Goal: Transaction & Acquisition: Download file/media

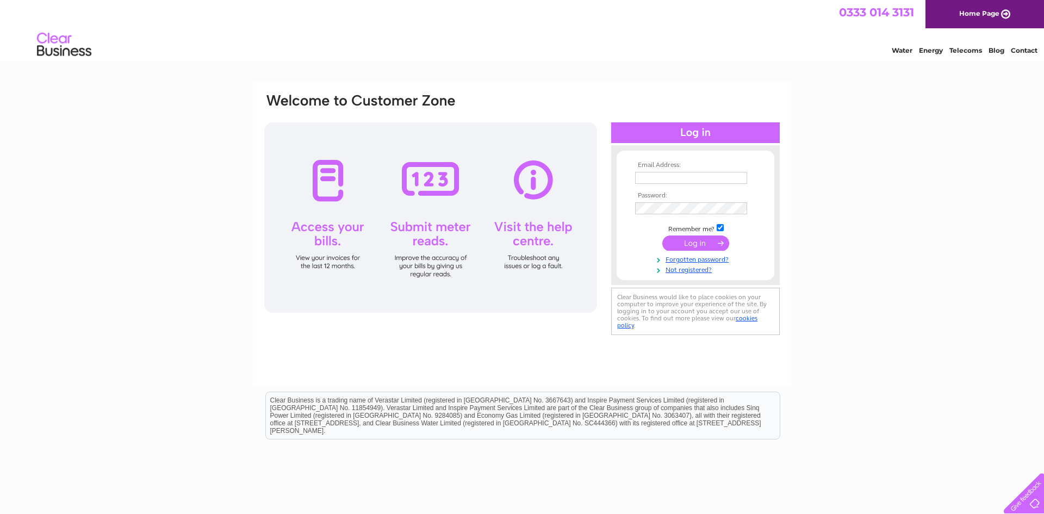
type input "tgmetalco@yahoo.com"
click at [714, 244] on input "submit" at bounding box center [696, 243] width 67 height 15
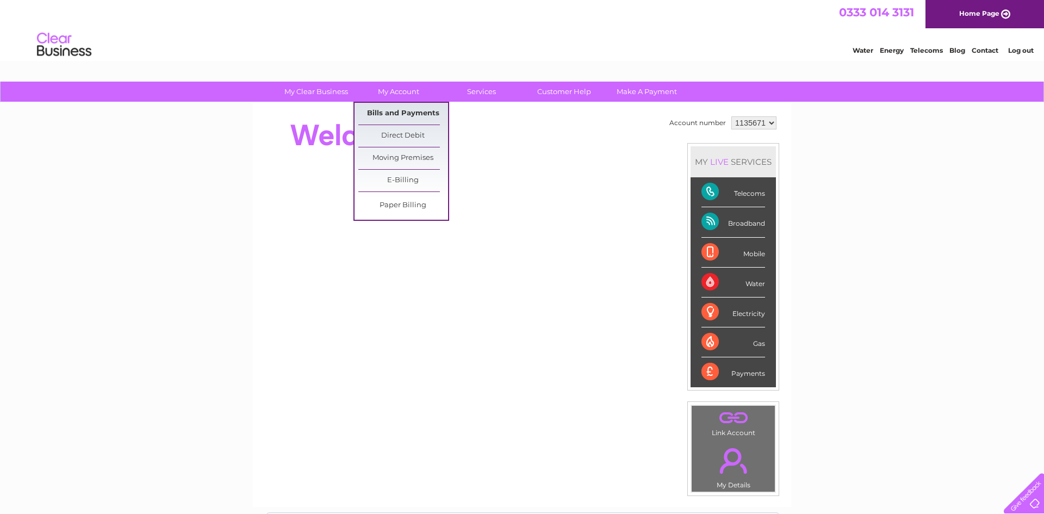
click at [424, 117] on link "Bills and Payments" at bounding box center [403, 114] width 90 height 22
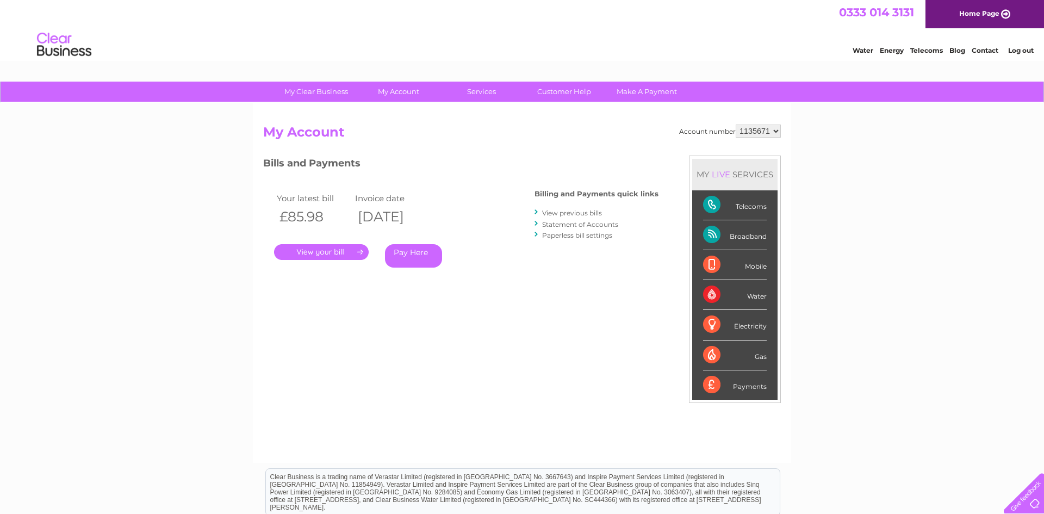
click at [584, 215] on link "View previous bills" at bounding box center [572, 213] width 60 height 8
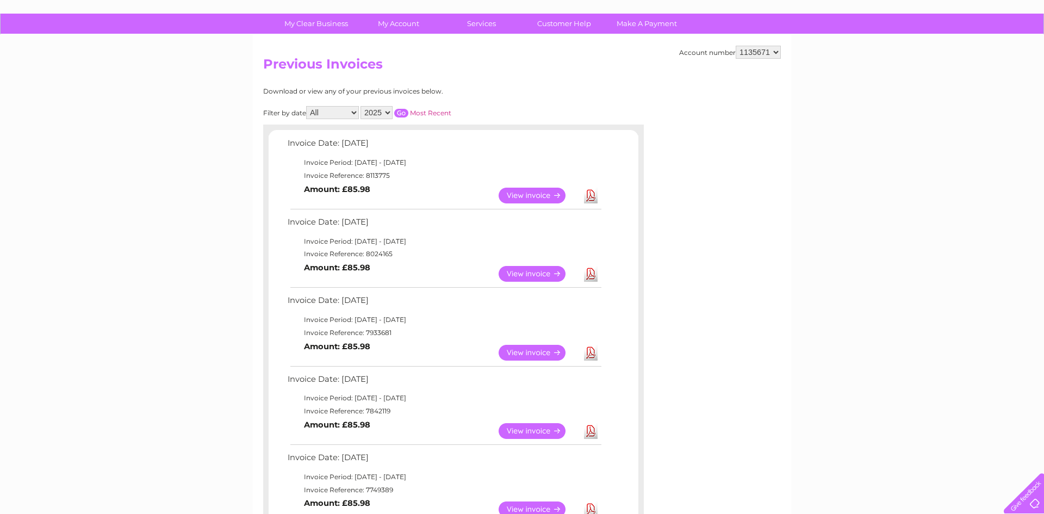
scroll to position [69, 0]
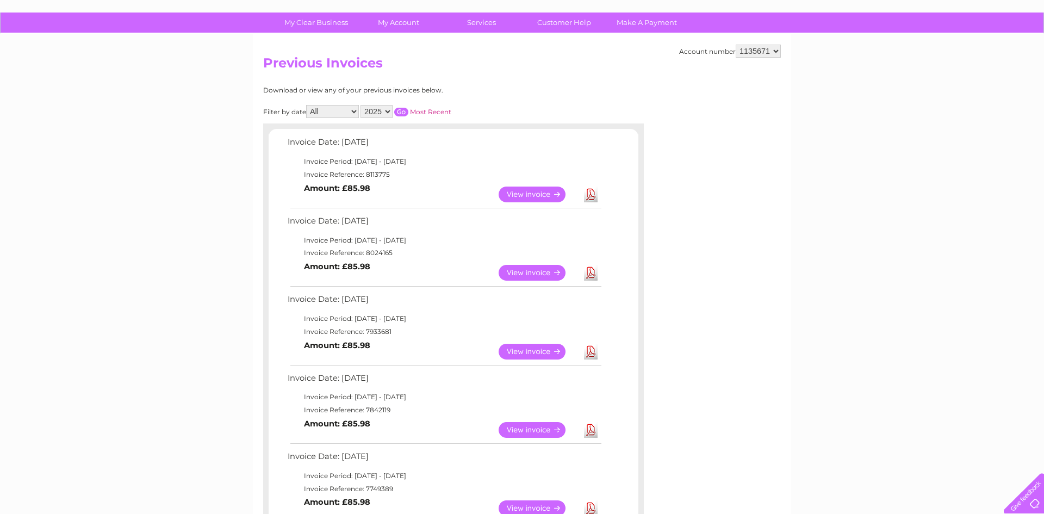
click at [380, 114] on select "2025 2024 2023 2022" at bounding box center [377, 111] width 32 height 13
select select "2024"
click at [361, 105] on select "2025 2024 2023 2022" at bounding box center [377, 111] width 32 height 13
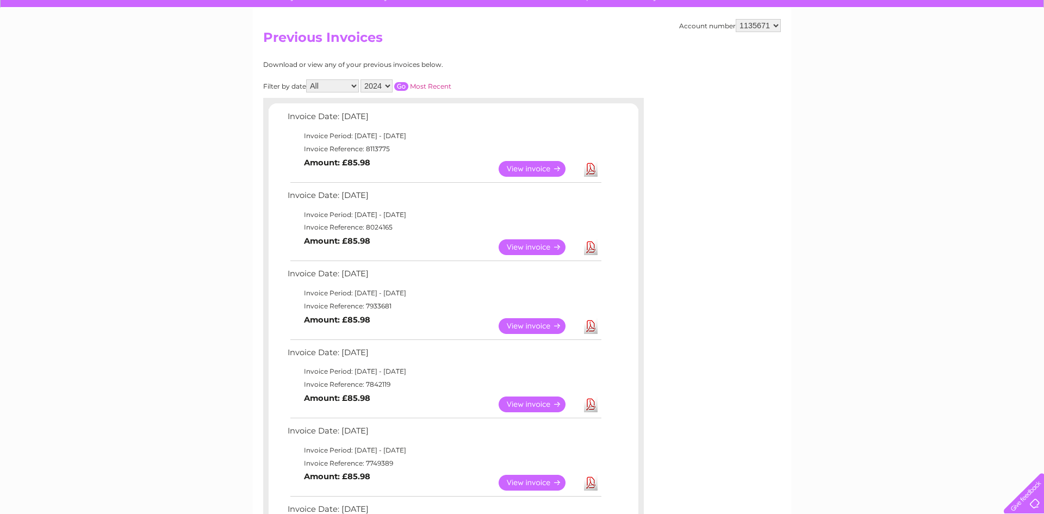
scroll to position [96, 0]
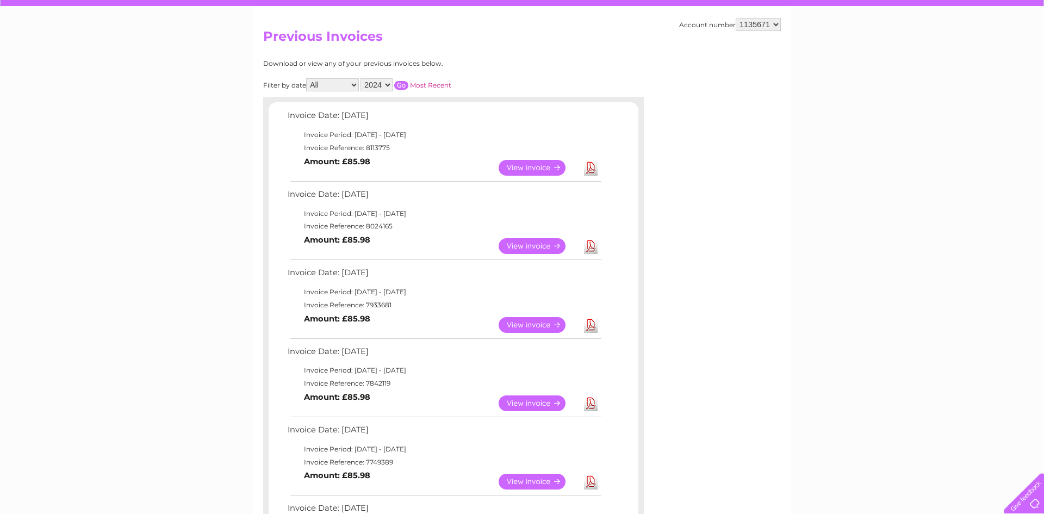
click at [400, 82] on input "button" at bounding box center [401, 85] width 14 height 9
click at [400, 85] on input "button" at bounding box center [401, 85] width 14 height 9
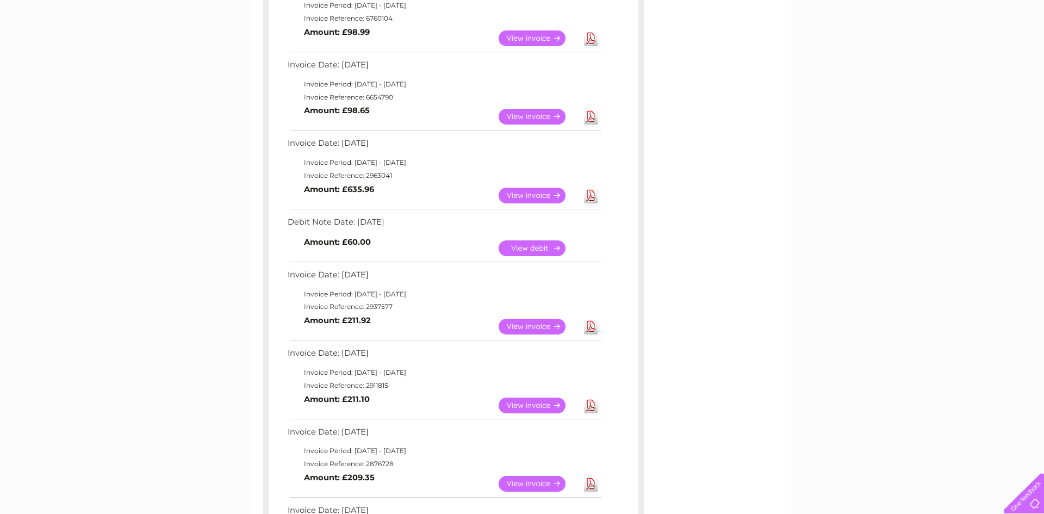
scroll to position [651, 0]
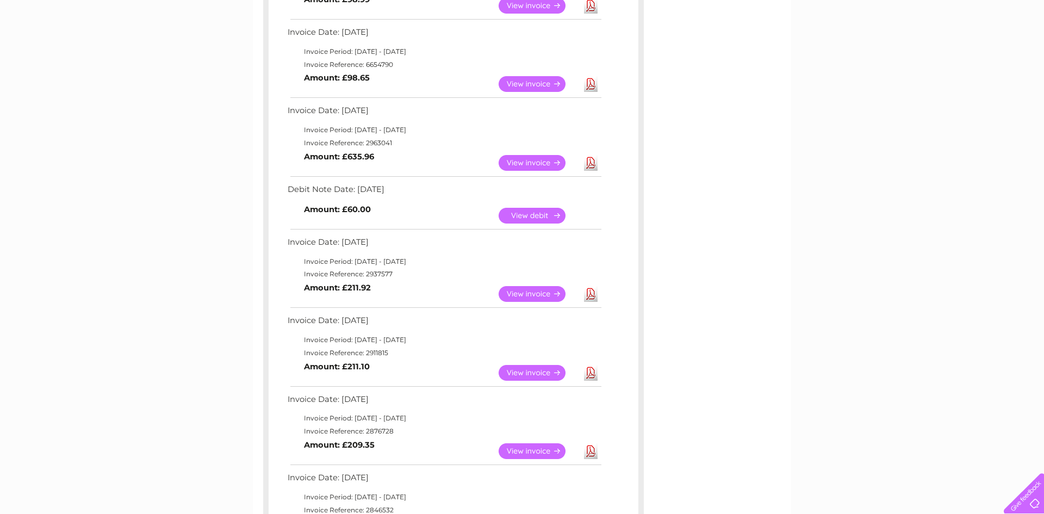
click at [512, 296] on link "View" at bounding box center [539, 294] width 80 height 16
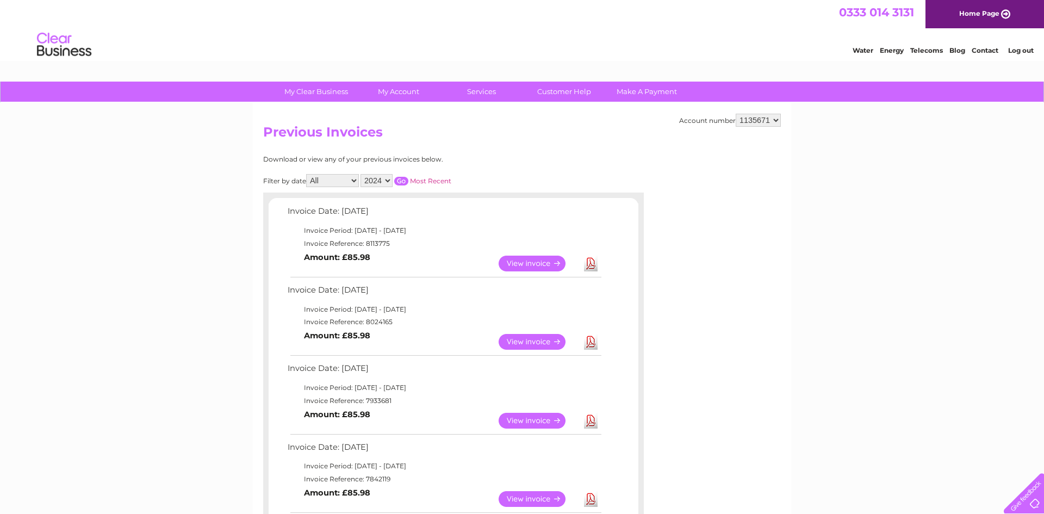
click at [394, 181] on input "button" at bounding box center [401, 181] width 14 height 9
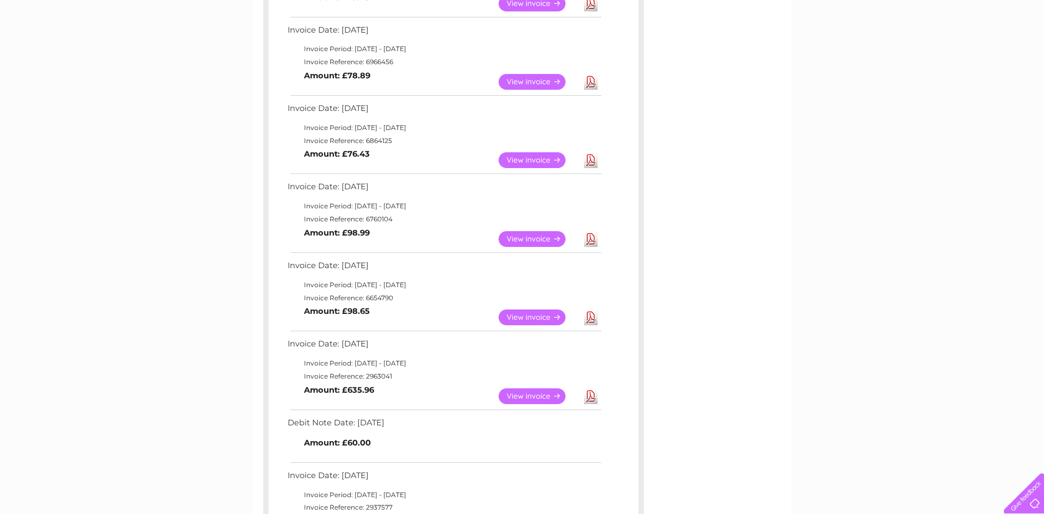
scroll to position [424, 0]
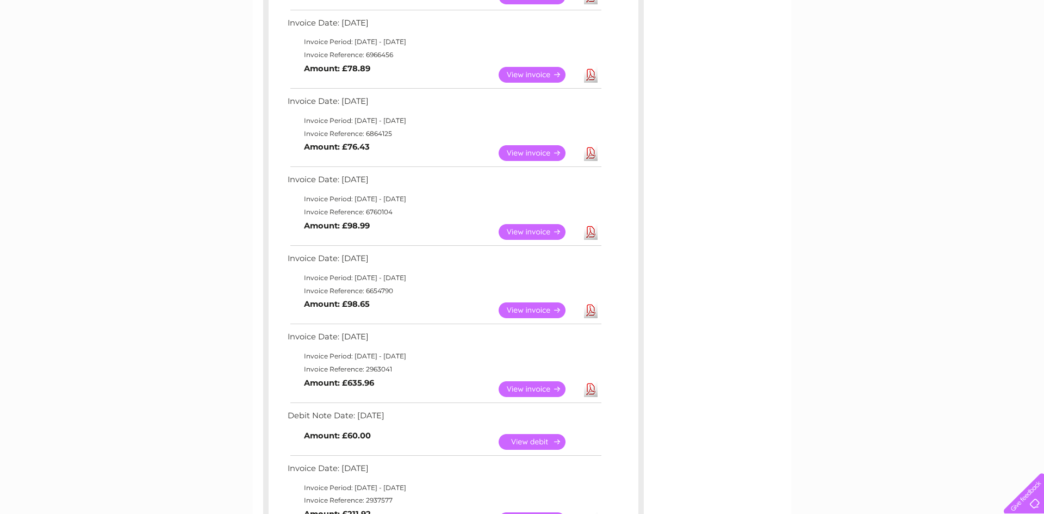
click at [594, 312] on link "Download" at bounding box center [591, 310] width 14 height 16
click at [597, 234] on link "Download" at bounding box center [591, 232] width 14 height 16
click at [591, 152] on link "Download" at bounding box center [591, 153] width 14 height 16
click at [591, 75] on link "Download" at bounding box center [591, 75] width 14 height 16
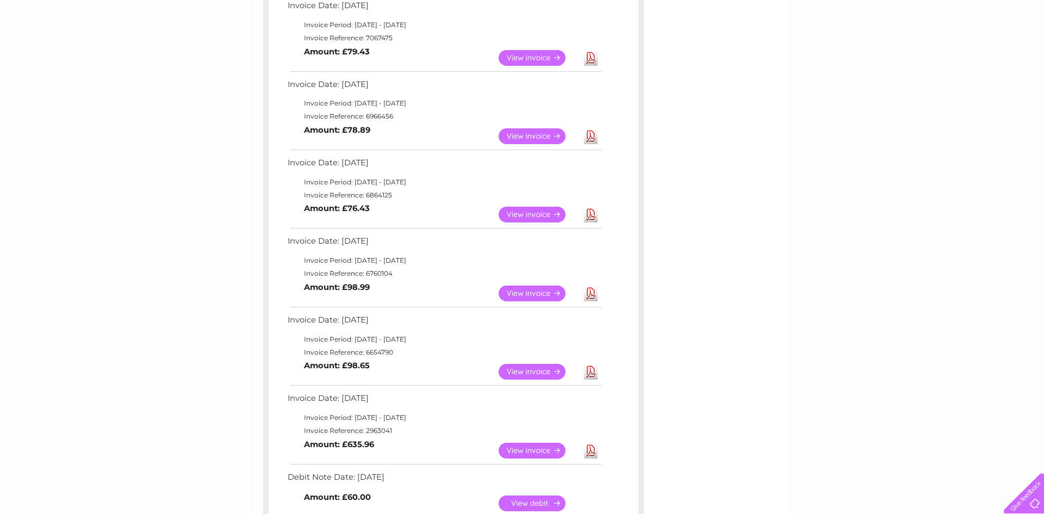
scroll to position [362, 0]
click at [592, 65] on link "Download" at bounding box center [591, 59] width 14 height 16
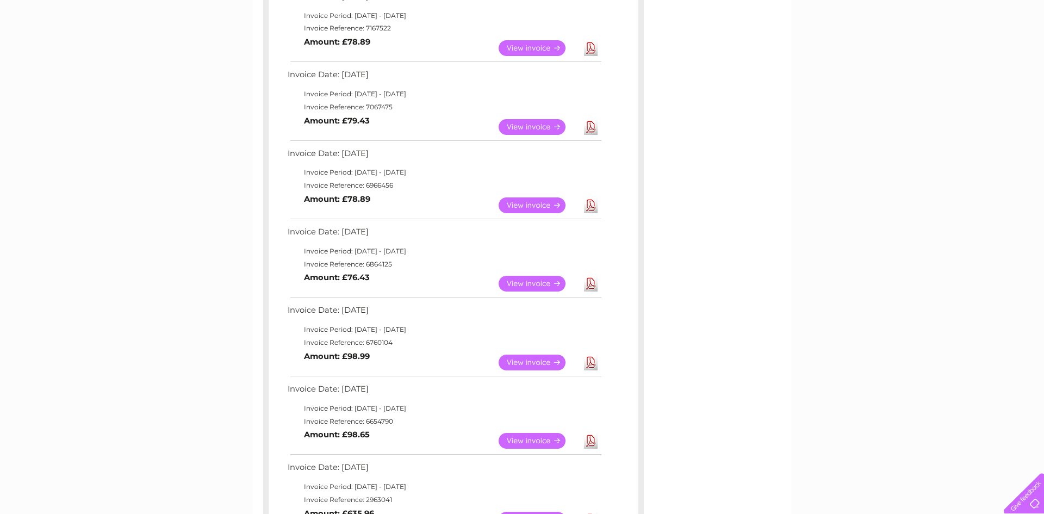
scroll to position [292, 0]
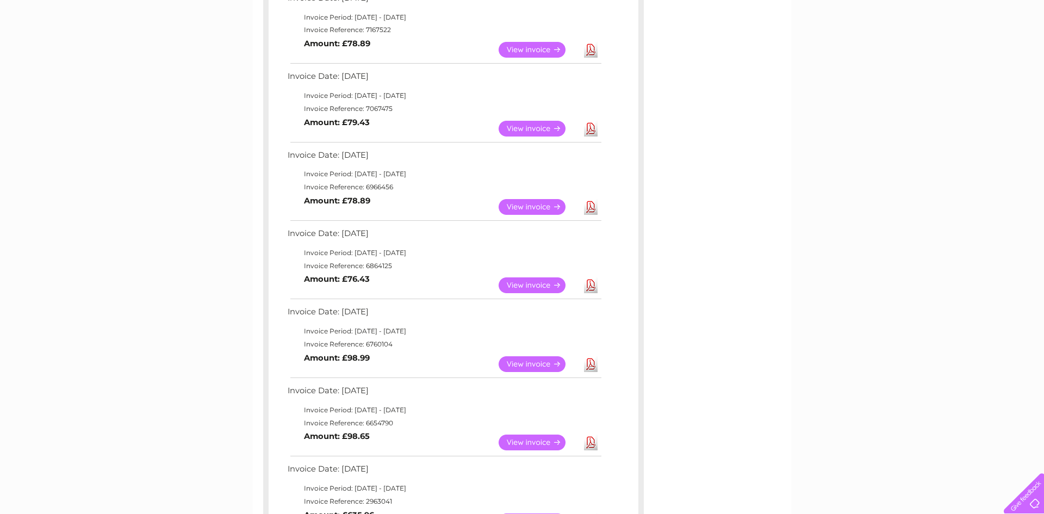
click at [593, 53] on link "Download" at bounding box center [591, 50] width 14 height 16
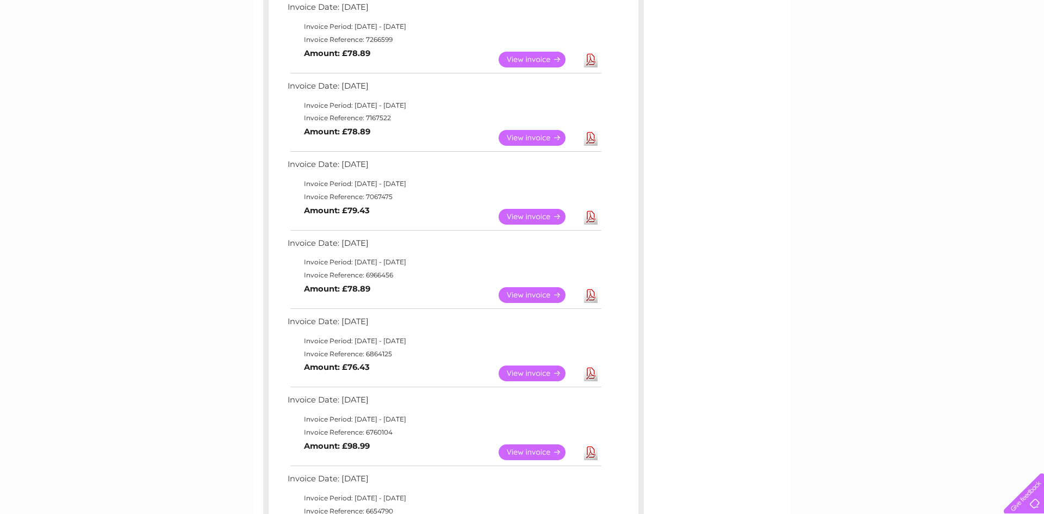
click at [591, 63] on link "Download" at bounding box center [591, 60] width 14 height 16
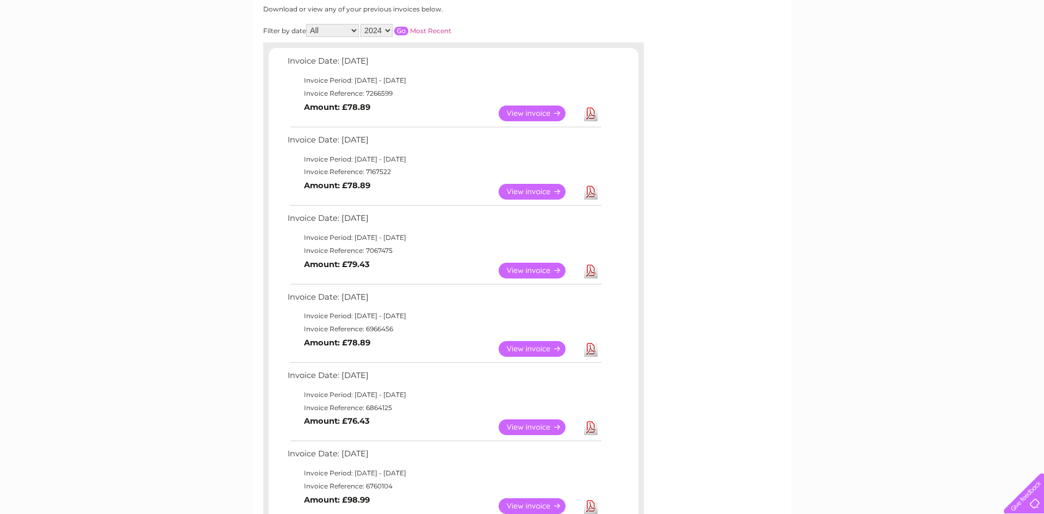
scroll to position [150, 0]
click at [368, 30] on select "2025 2024 2023 2022" at bounding box center [377, 30] width 32 height 13
click at [361, 24] on select "2025 2024 2023 2022" at bounding box center [377, 30] width 32 height 13
click at [397, 33] on input "button" at bounding box center [401, 31] width 14 height 9
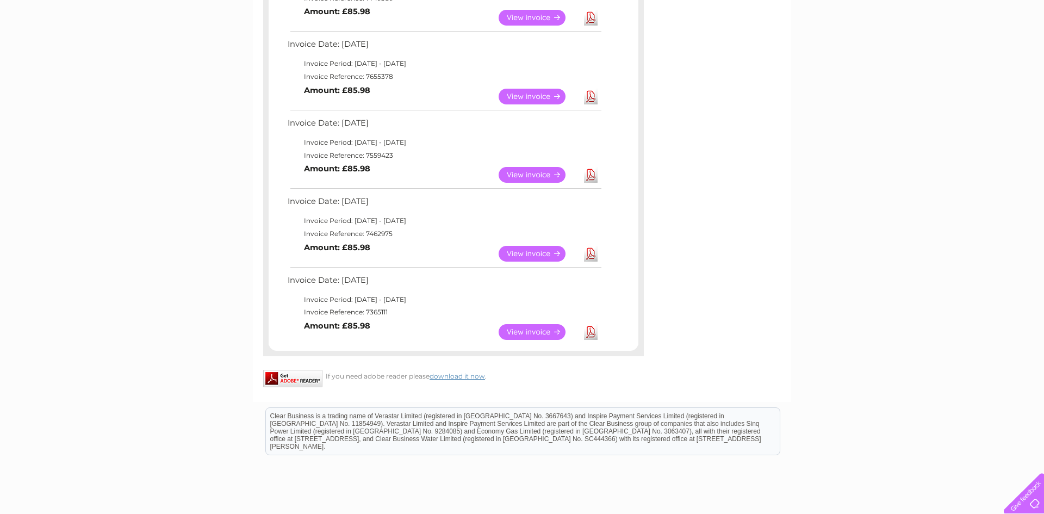
scroll to position [642, 0]
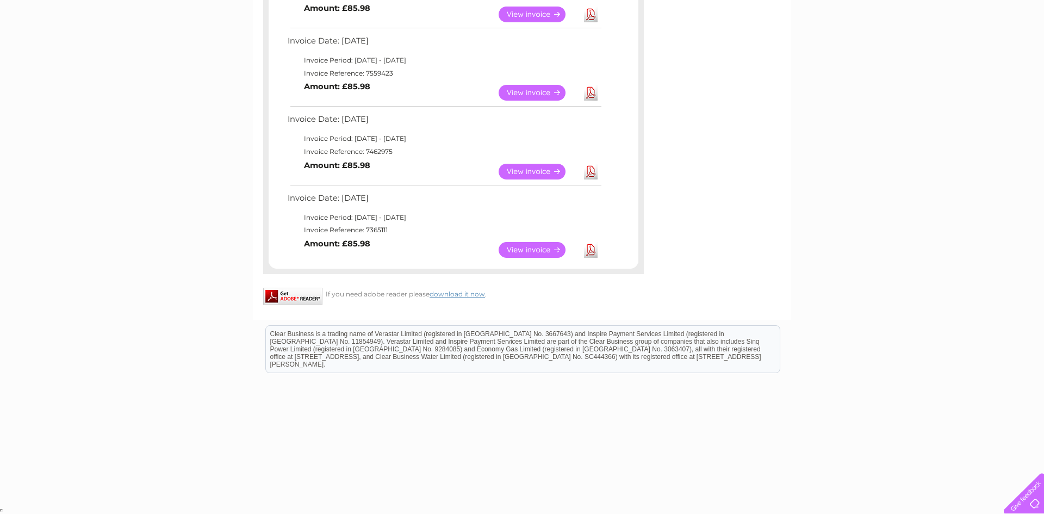
click at [591, 252] on link "Download" at bounding box center [591, 250] width 14 height 16
click at [590, 175] on link "Download" at bounding box center [591, 172] width 14 height 16
click at [592, 92] on link "Download" at bounding box center [591, 93] width 14 height 16
click at [593, 15] on link "Download" at bounding box center [591, 15] width 14 height 16
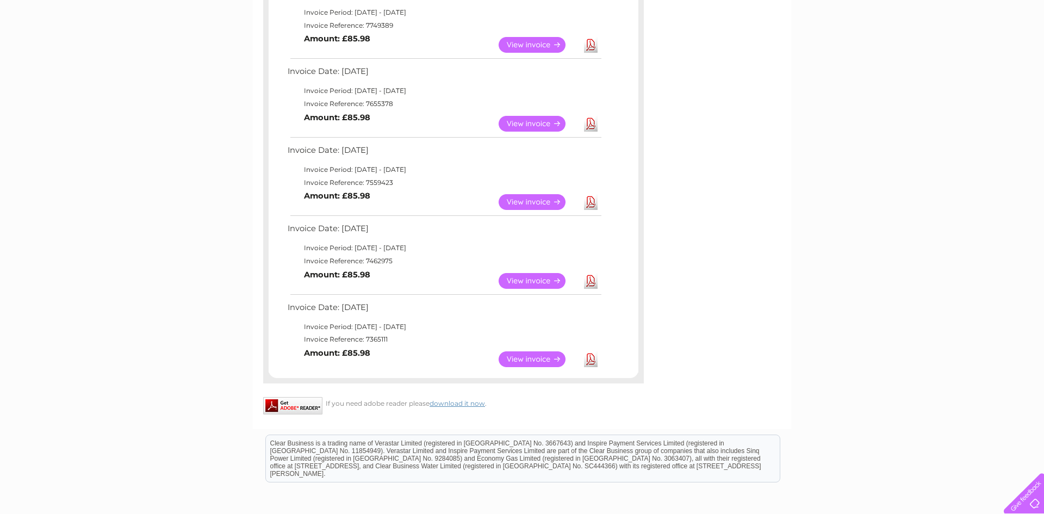
scroll to position [530, 0]
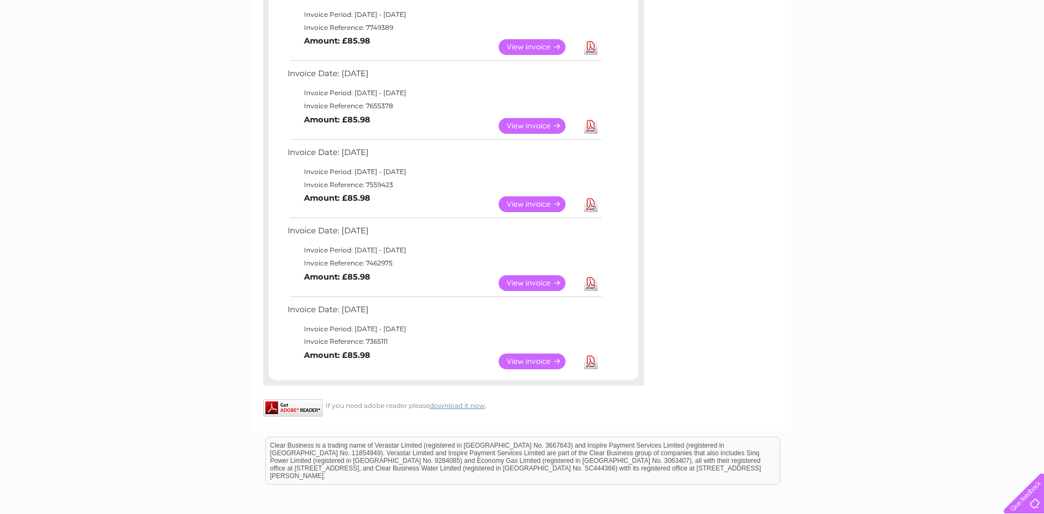
click at [590, 50] on link "Download" at bounding box center [591, 47] width 14 height 16
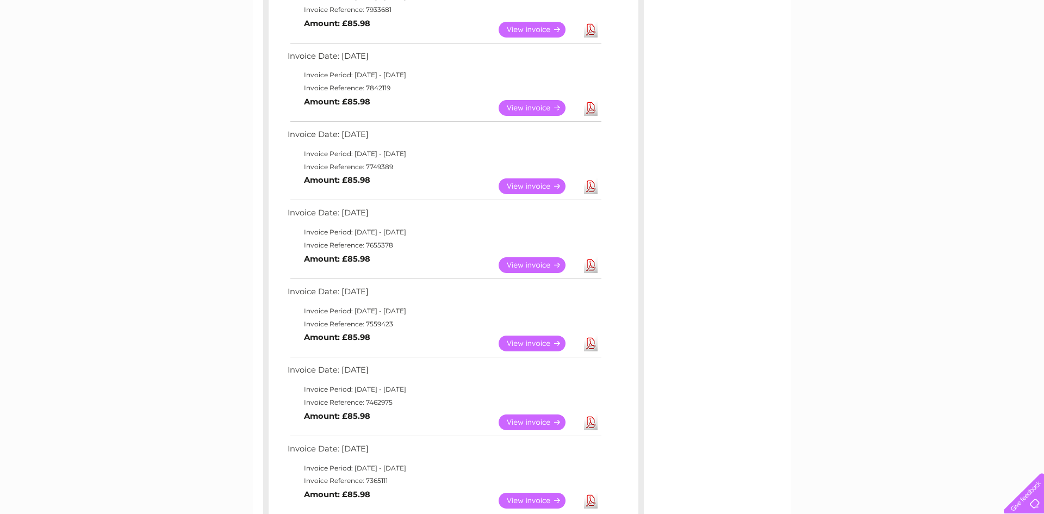
scroll to position [381, 0]
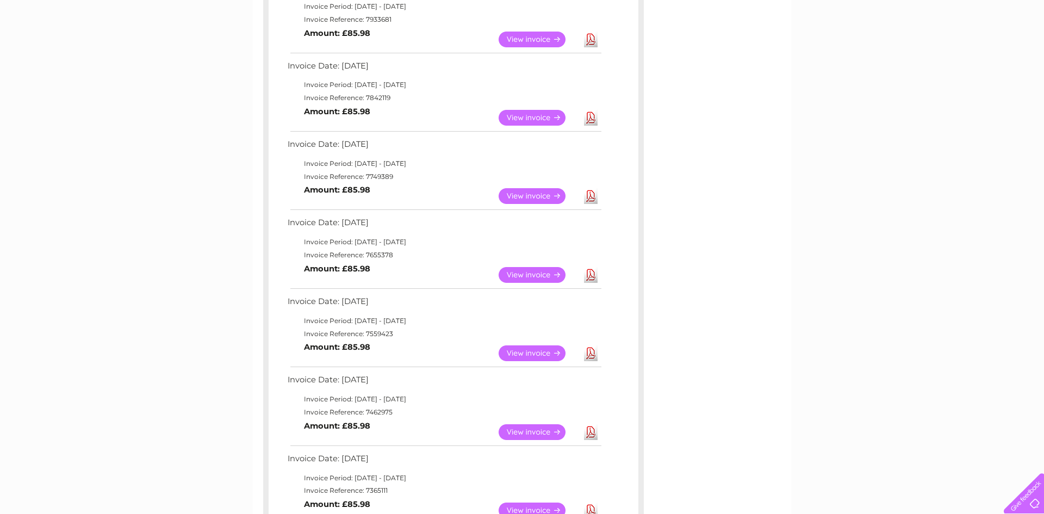
click at [593, 122] on link "Download" at bounding box center [591, 118] width 14 height 16
click at [594, 42] on link "Download" at bounding box center [591, 40] width 14 height 16
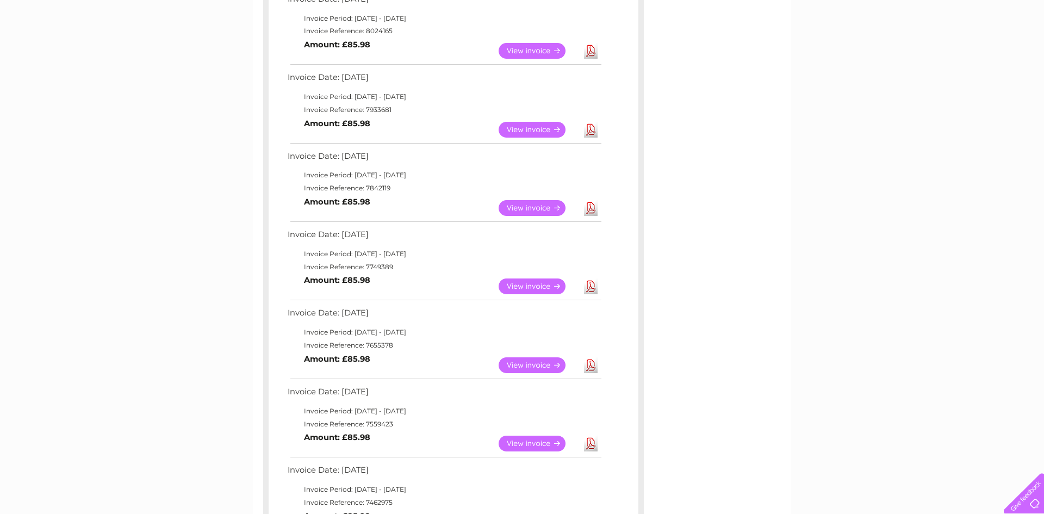
scroll to position [278, 0]
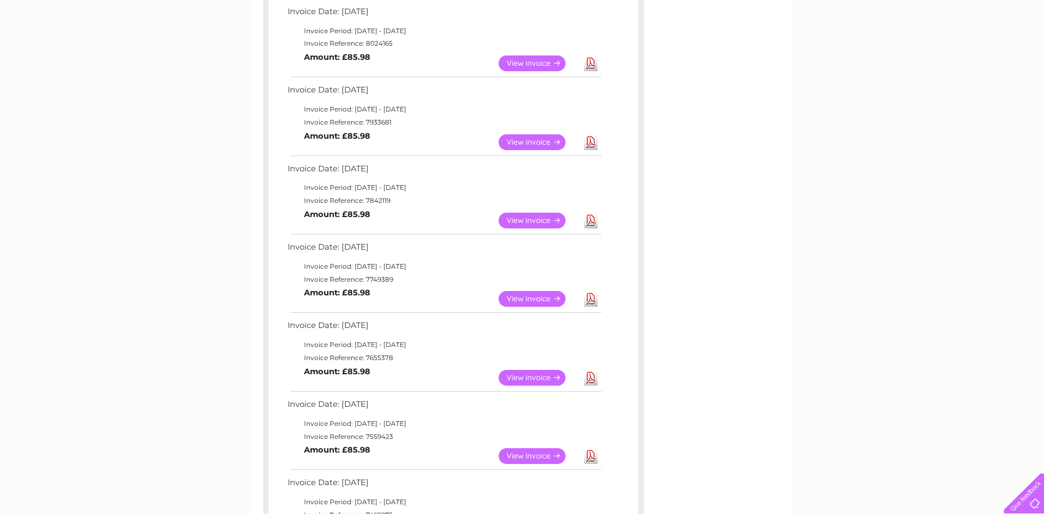
click at [594, 62] on link "Download" at bounding box center [591, 63] width 14 height 16
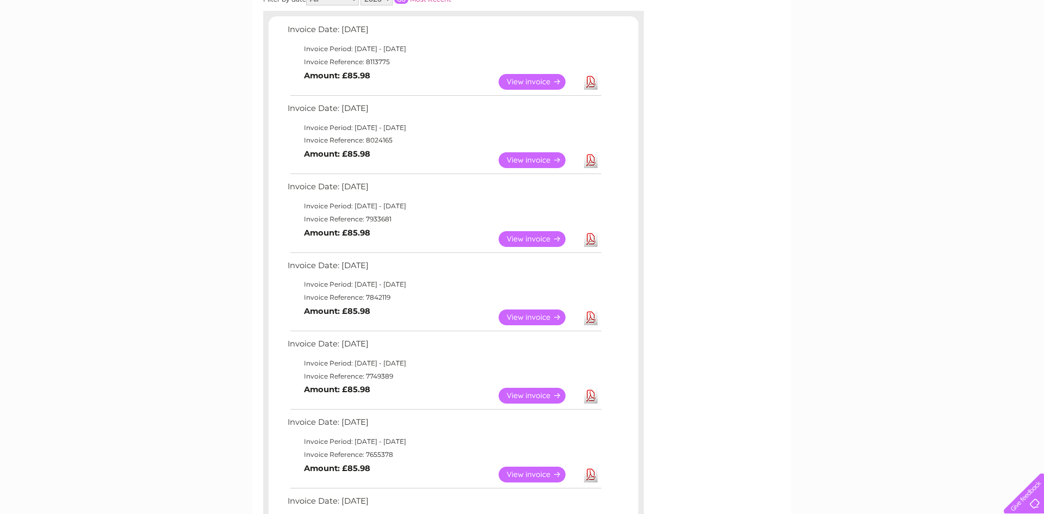
scroll to position [177, 0]
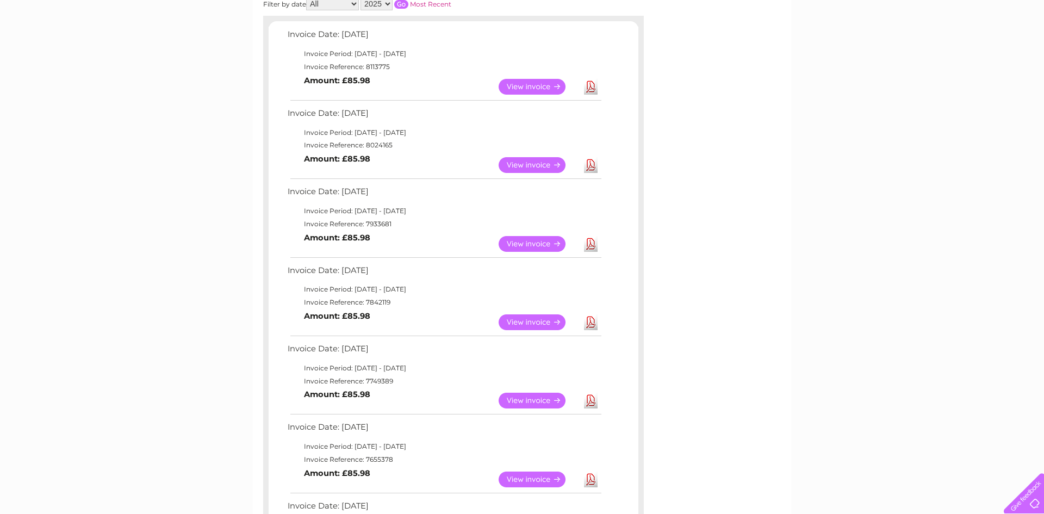
click at [590, 89] on link "Download" at bounding box center [591, 87] width 14 height 16
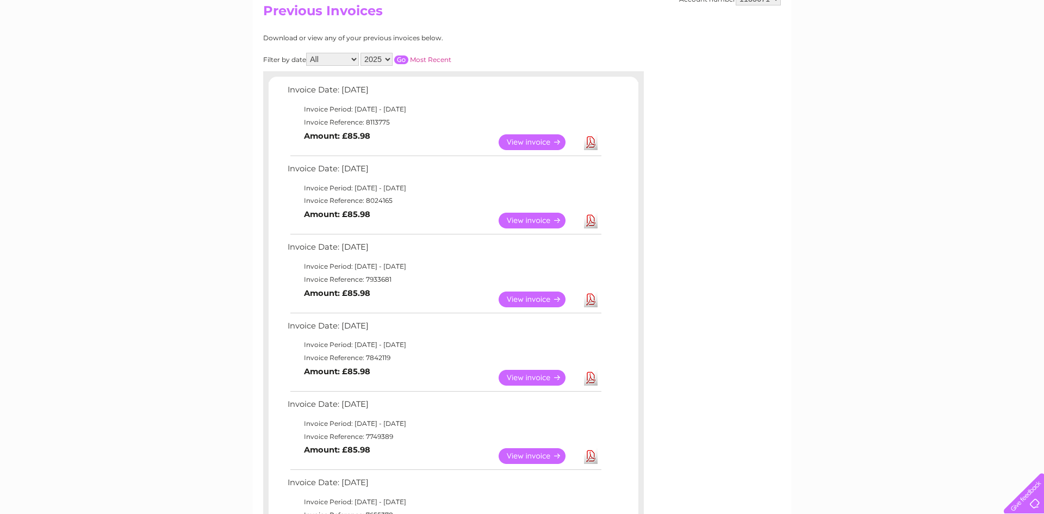
scroll to position [27, 0]
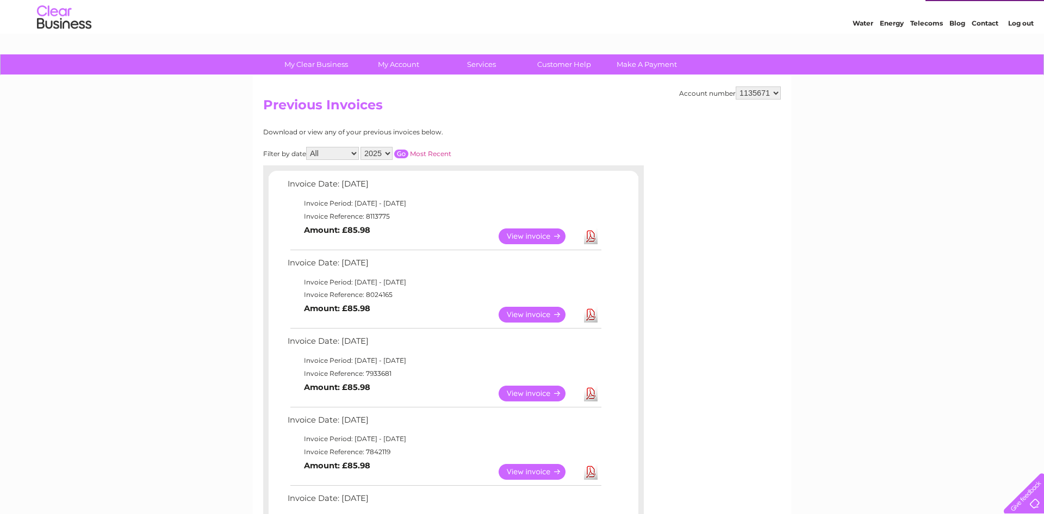
click at [385, 155] on select "2025 2024 2023 2022" at bounding box center [377, 153] width 32 height 13
select select "2024"
click at [361, 147] on select "2025 2024 2023 2022" at bounding box center [377, 153] width 32 height 13
click at [399, 154] on input "button" at bounding box center [401, 154] width 14 height 9
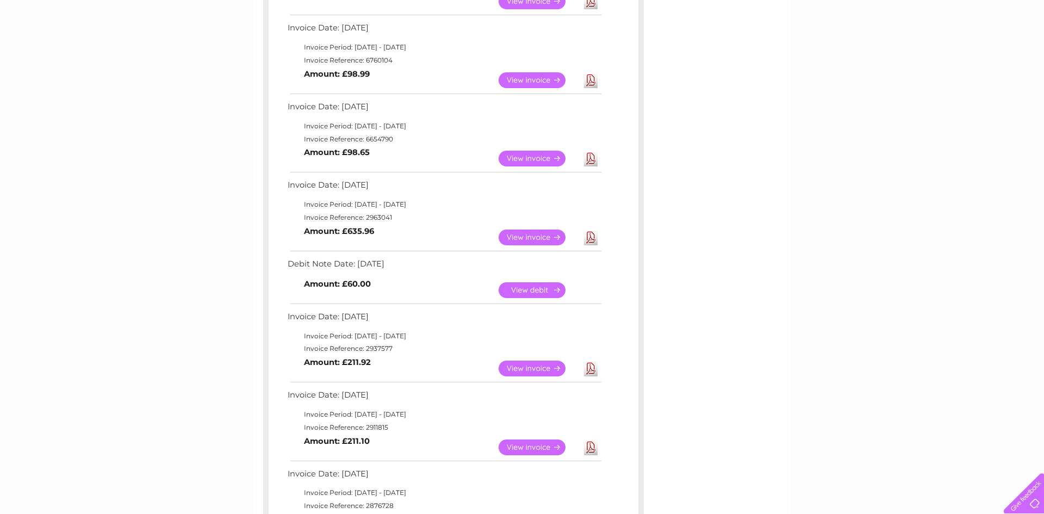
scroll to position [582, 0]
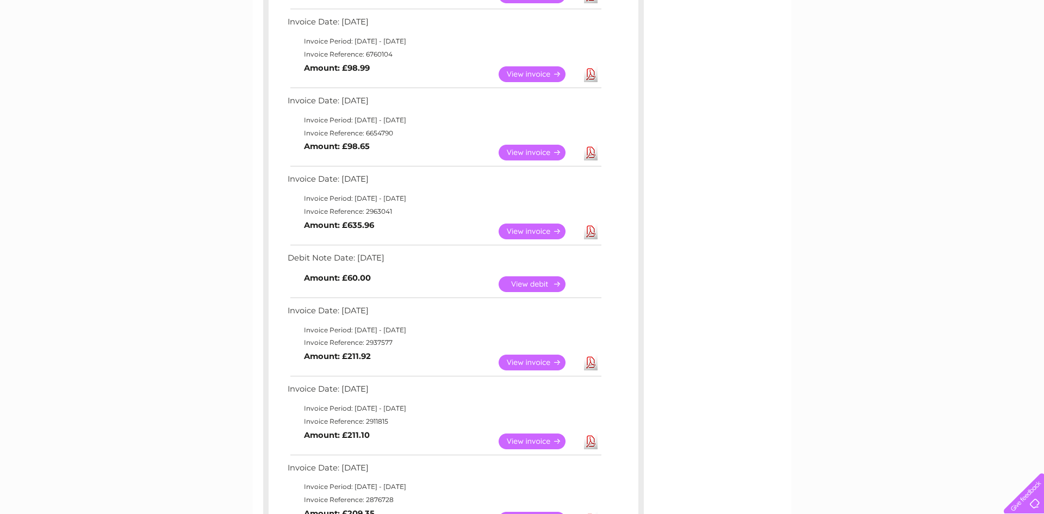
click at [593, 234] on link "Download" at bounding box center [591, 232] width 14 height 16
click at [592, 367] on link "Download" at bounding box center [591, 363] width 14 height 16
click at [460, 332] on td "Invoice Period: 1 April 2024 - 30 April 2024" at bounding box center [444, 330] width 318 height 13
click at [591, 231] on link "Download" at bounding box center [591, 232] width 14 height 16
